Goal: Book appointment/travel/reservation

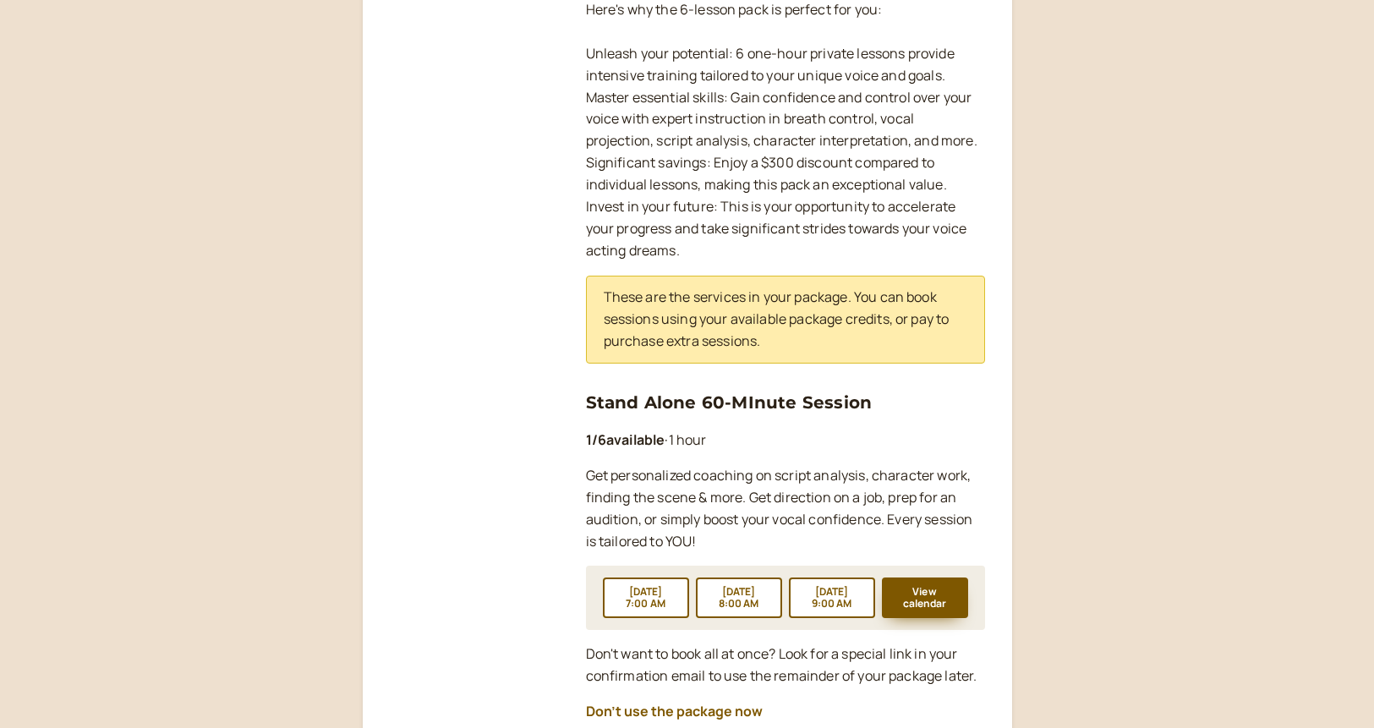
scroll to position [601, 0]
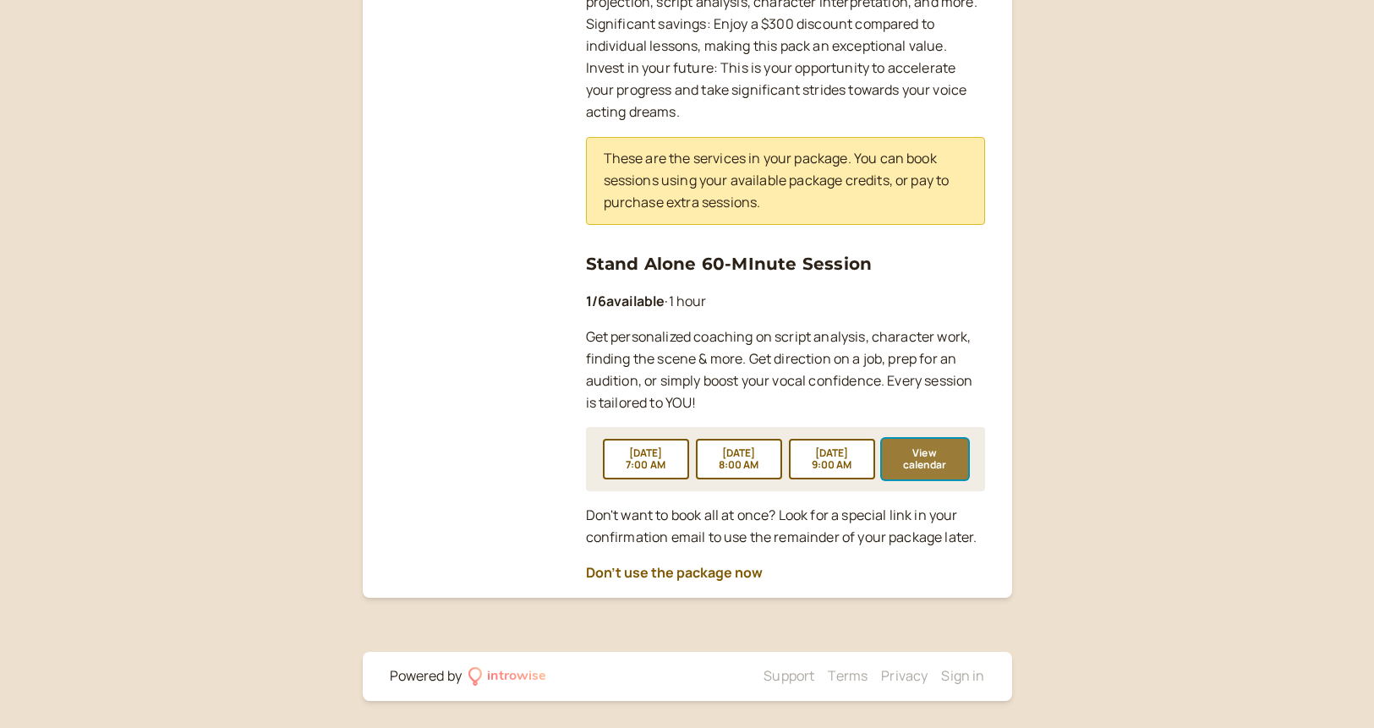
click at [940, 464] on button "View calendar" at bounding box center [925, 459] width 86 height 41
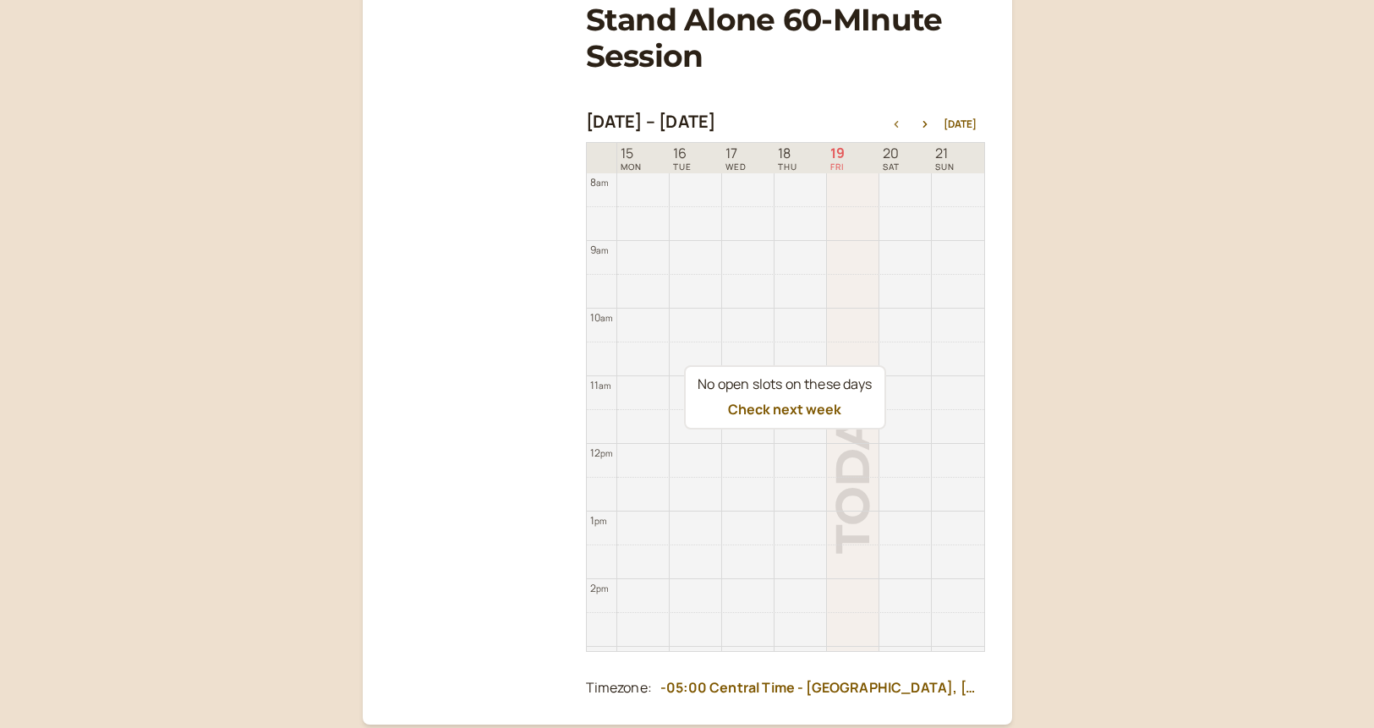
scroll to position [266, 0]
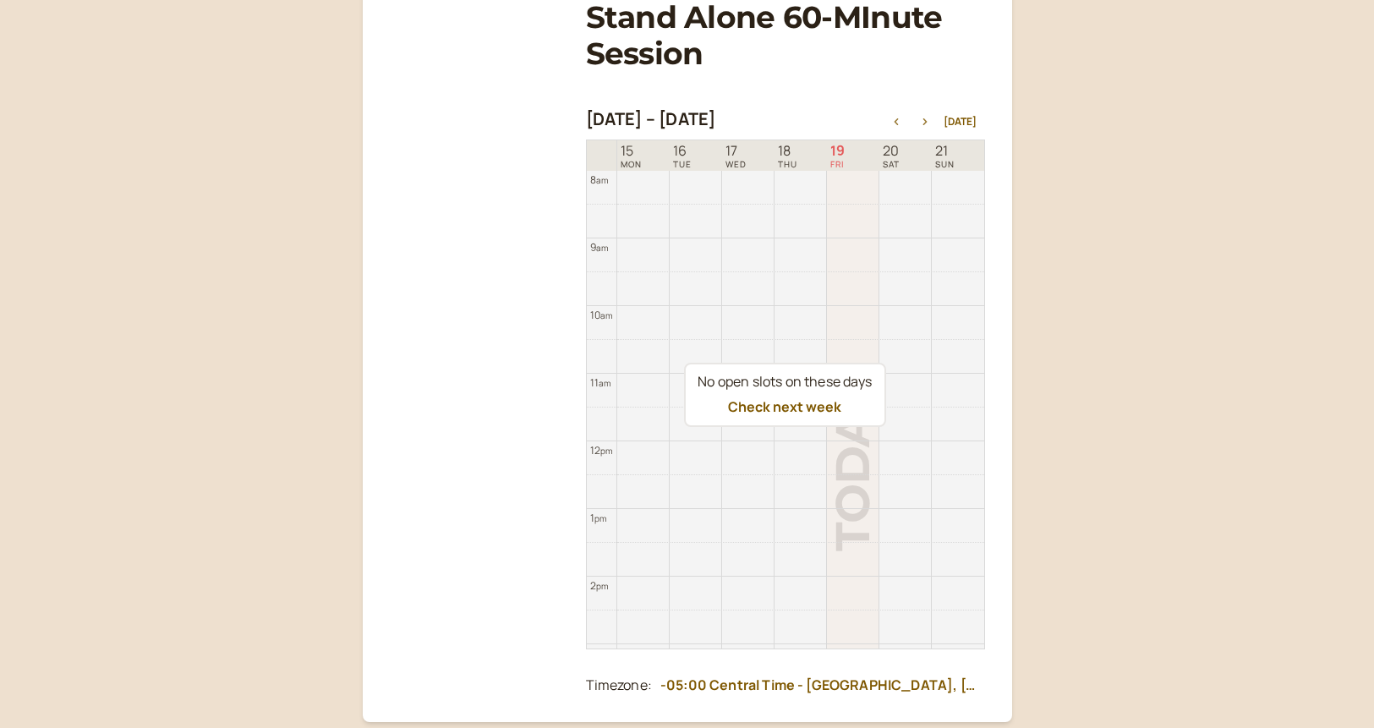
click at [927, 123] on icon "button" at bounding box center [925, 121] width 4 height 7
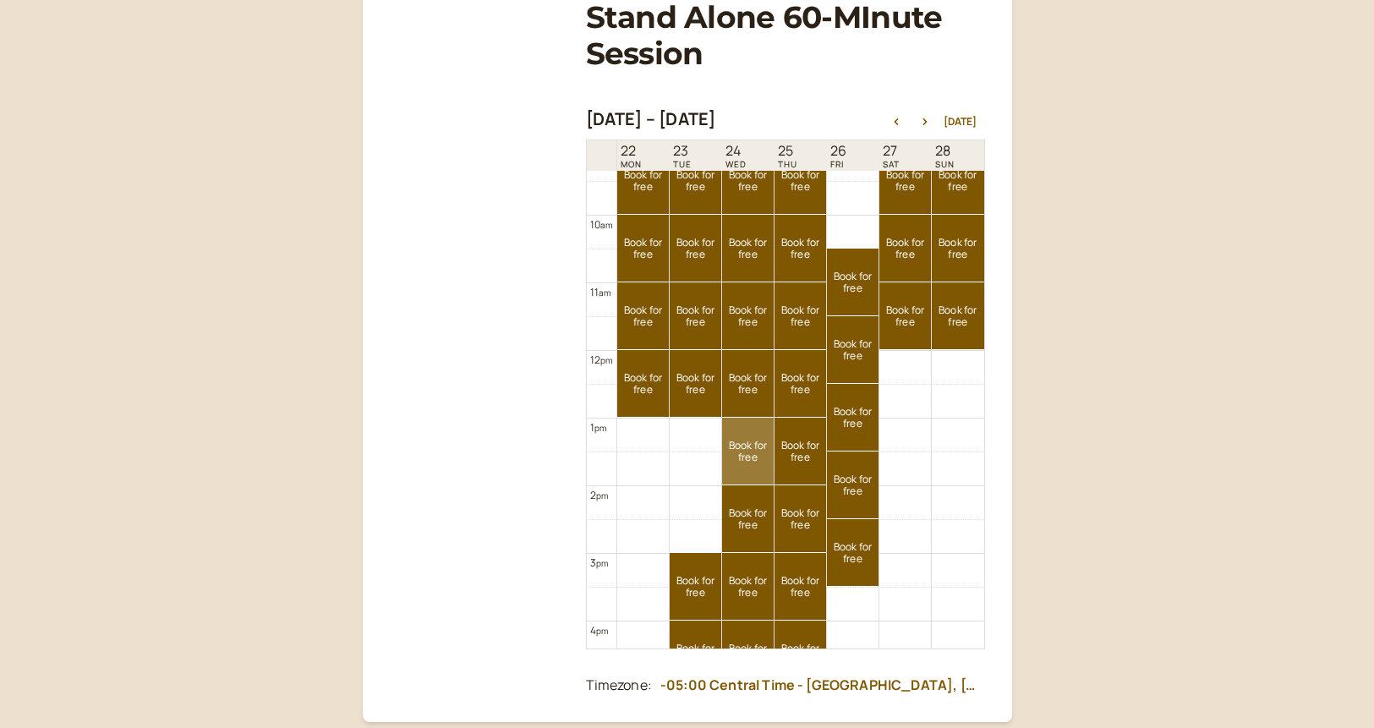
scroll to position [632, 0]
click at [739, 463] on link "Book for free free" at bounding box center [748, 452] width 52 height 67
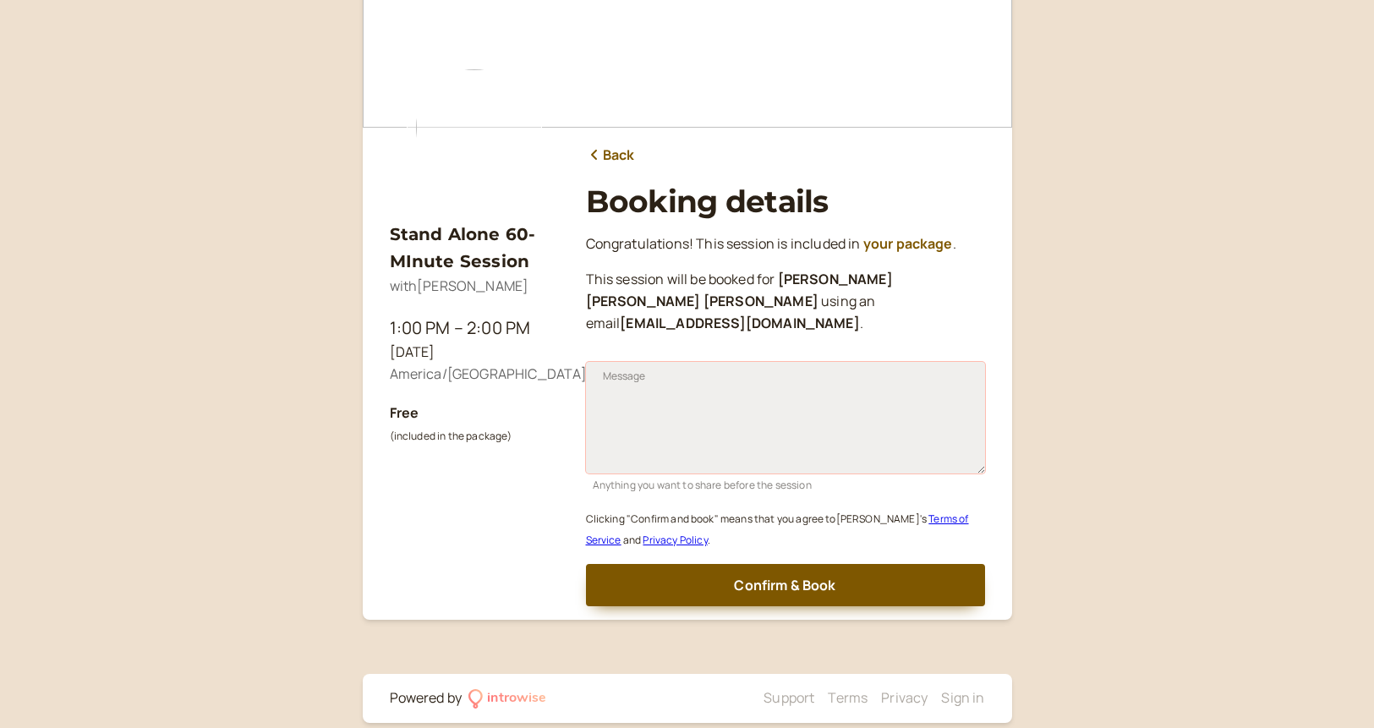
click at [715, 414] on textarea "Message" at bounding box center [785, 418] width 399 height 112
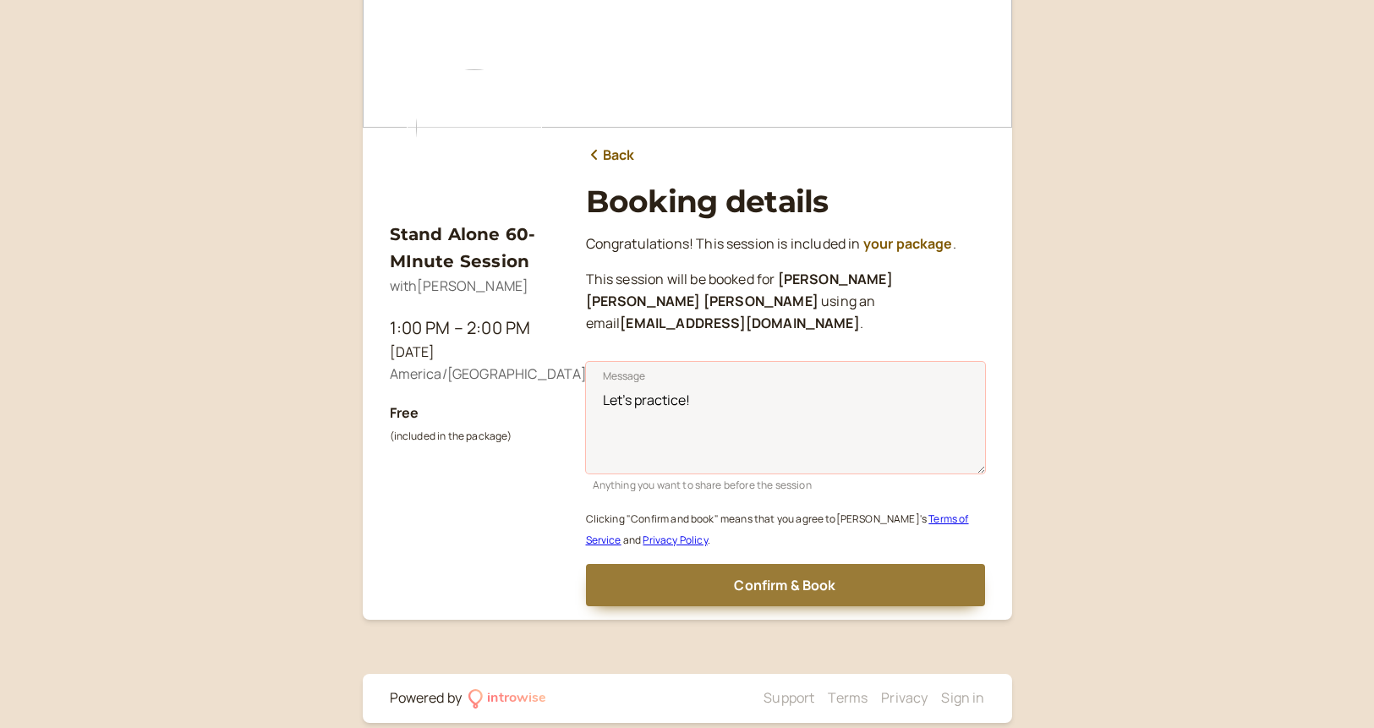
type textarea "Let's practice!"
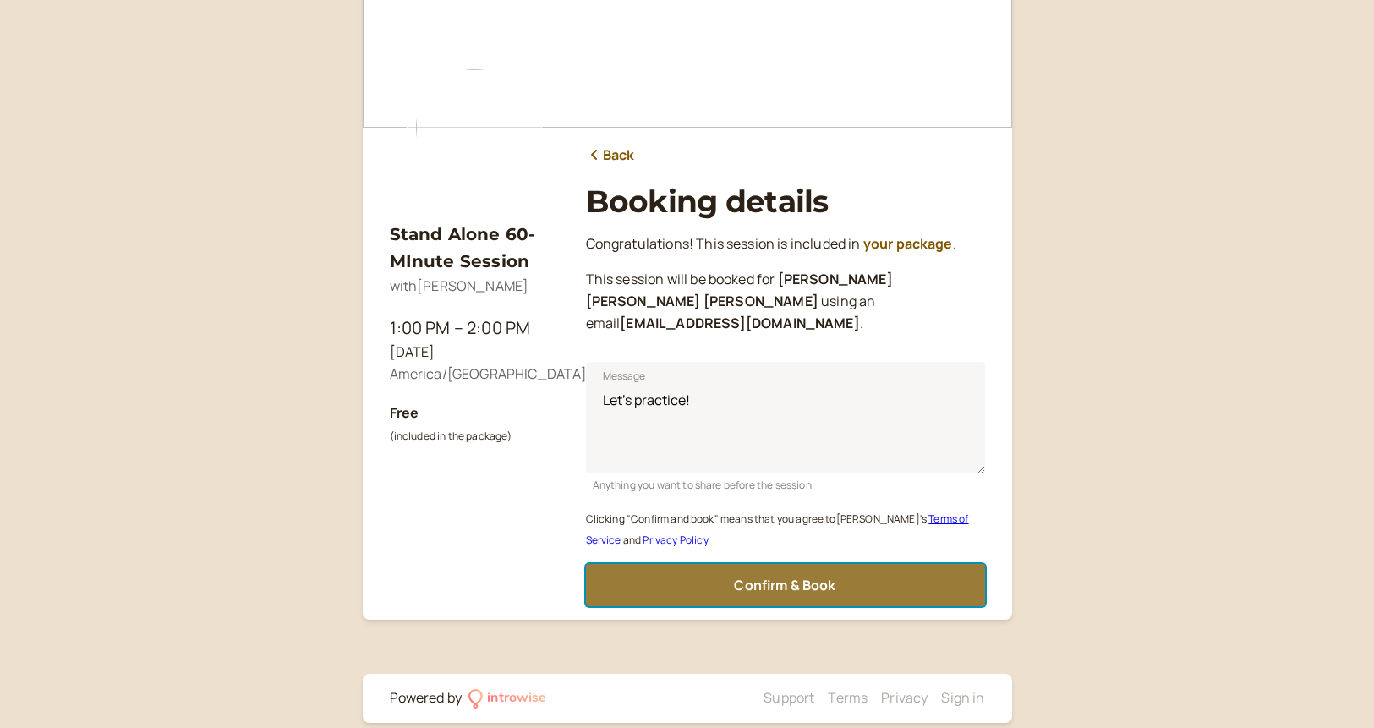
click at [803, 576] on span "Confirm & Book" at bounding box center [784, 585] width 101 height 19
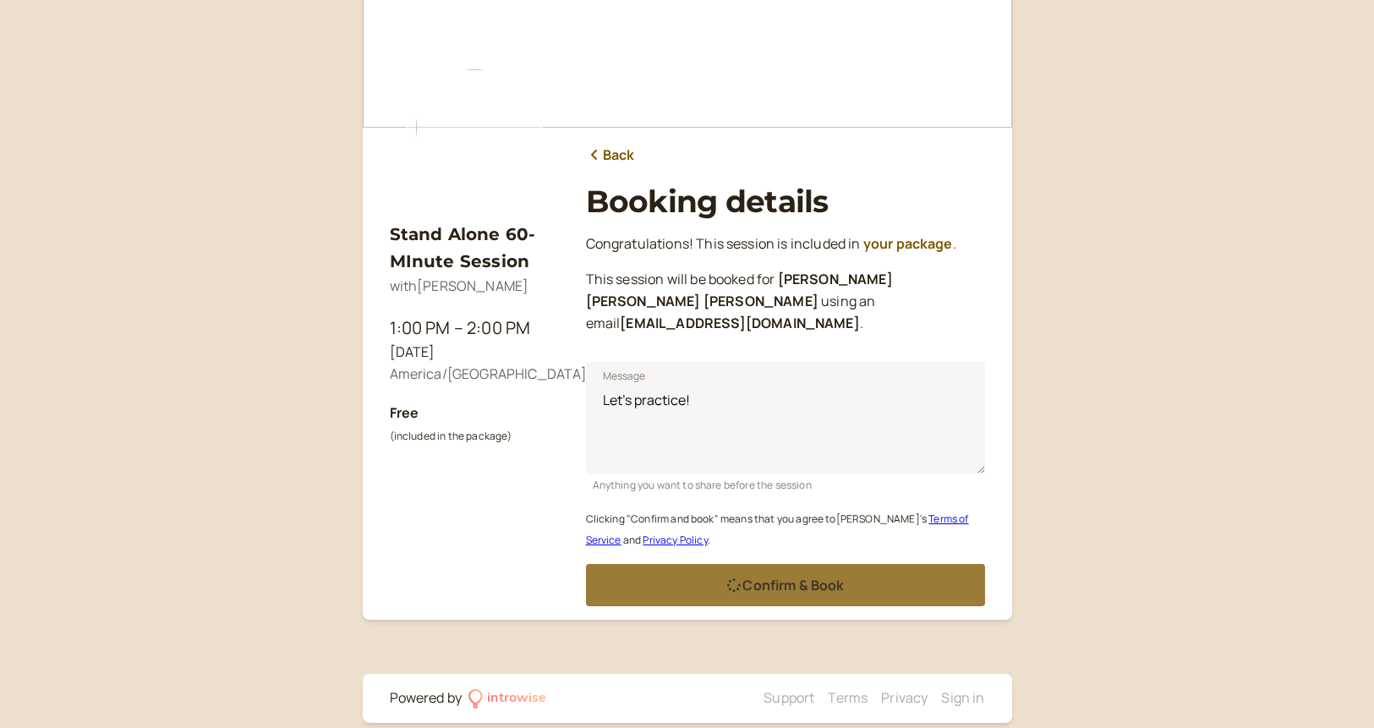
scroll to position [27, 0]
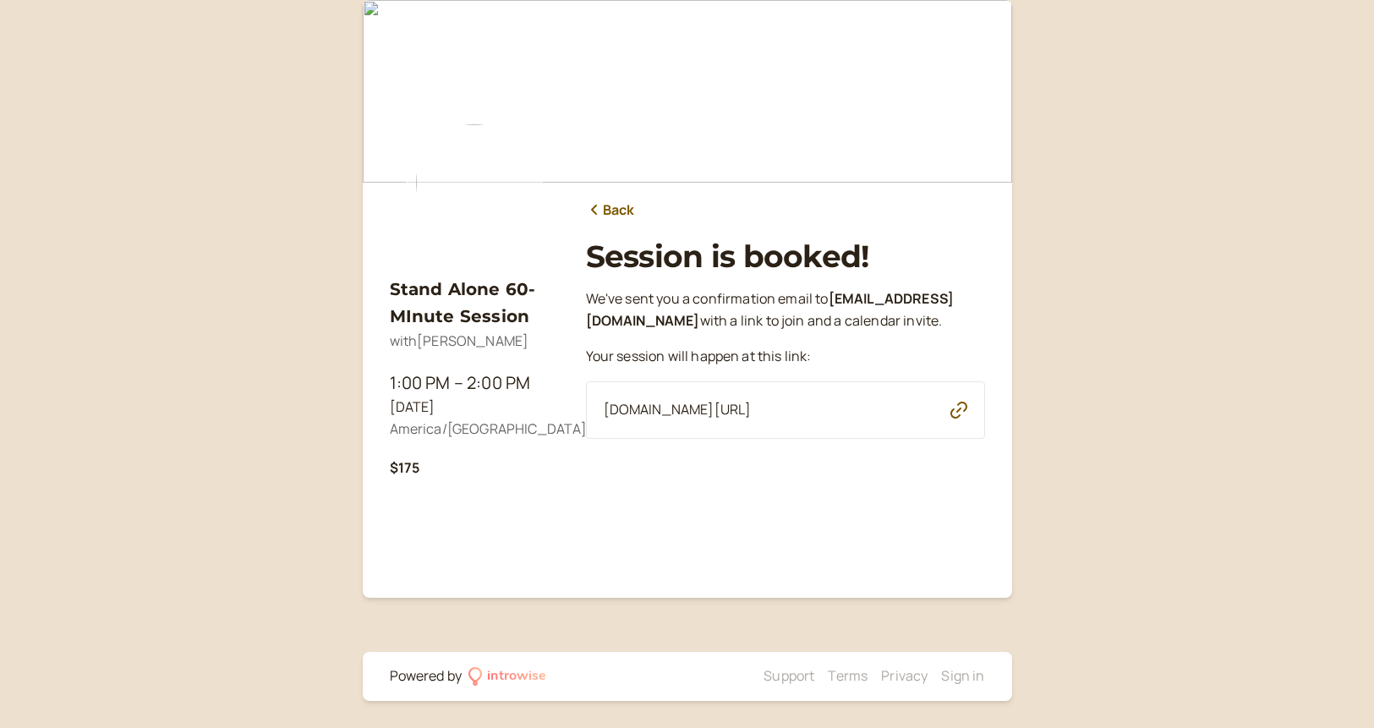
click at [961, 419] on icon "button" at bounding box center [959, 410] width 17 height 17
